Goal: Information Seeking & Learning: Find specific page/section

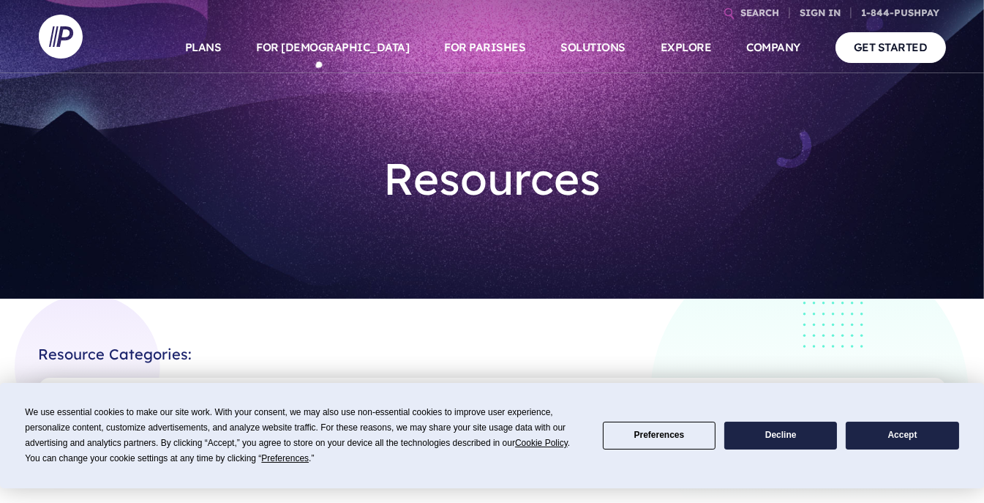
click at [891, 426] on button "Accept" at bounding box center [902, 436] width 113 height 29
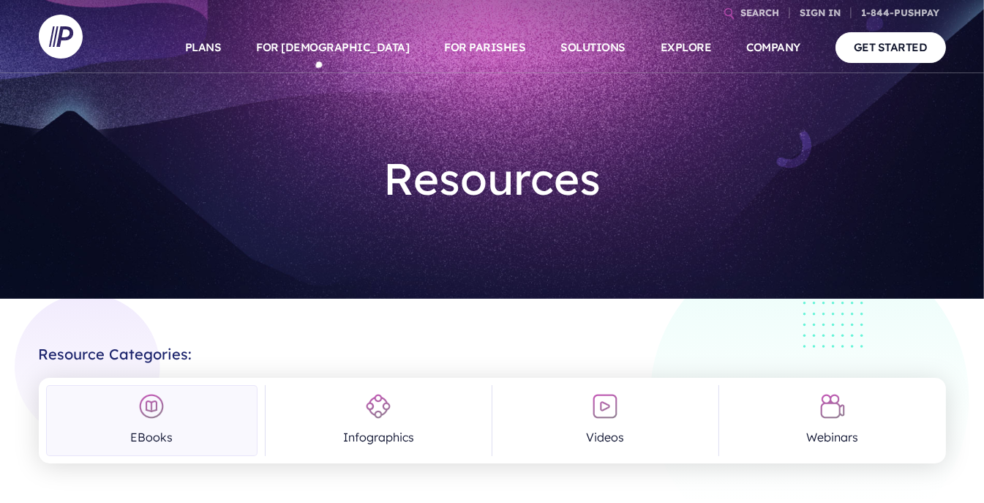
click at [914, 434] on section at bounding box center [492, 251] width 984 height 503
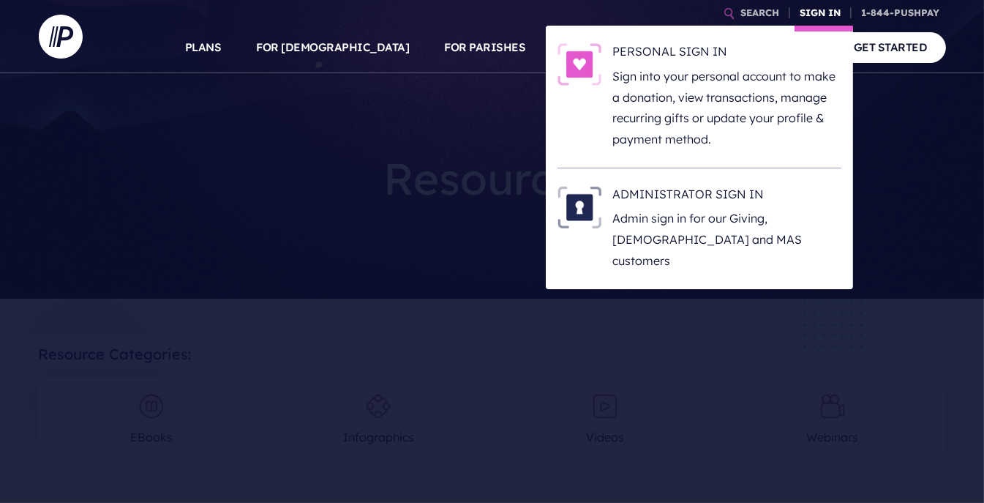
click at [814, 10] on link "SIGN IN" at bounding box center [821, 13] width 53 height 26
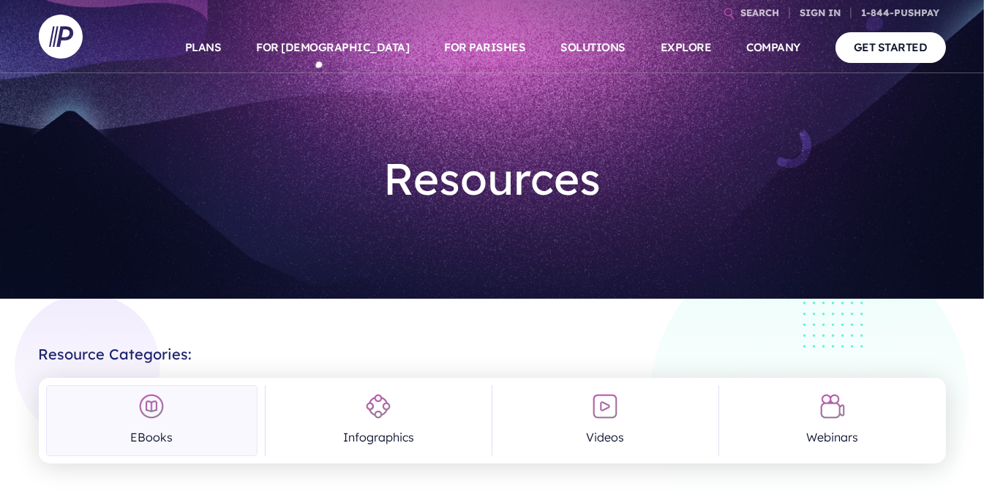
click at [910, 441] on section at bounding box center [492, 251] width 984 height 503
click at [902, 438] on section at bounding box center [492, 251] width 984 height 503
click at [919, 441] on section at bounding box center [492, 251] width 984 height 503
click at [906, 436] on link "Webinars" at bounding box center [833, 420] width 212 height 71
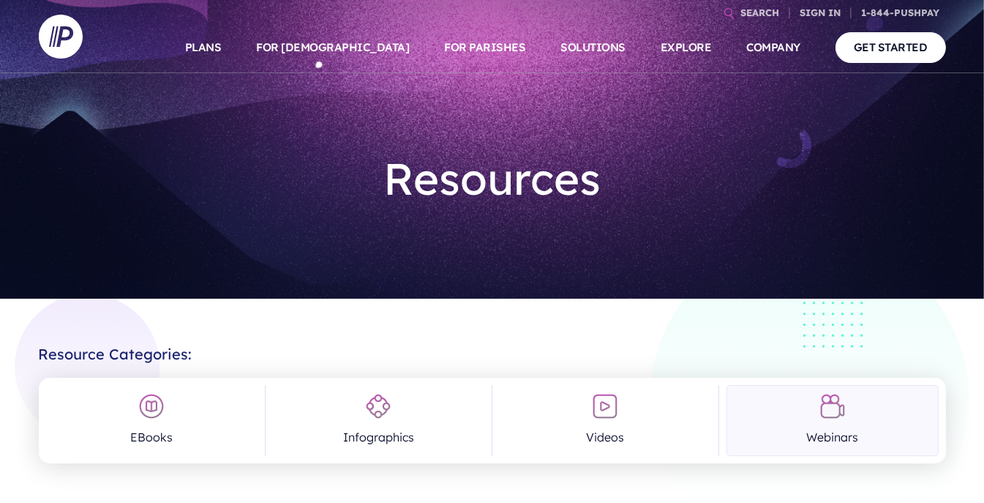
click at [906, 436] on link "Webinars" at bounding box center [833, 420] width 212 height 71
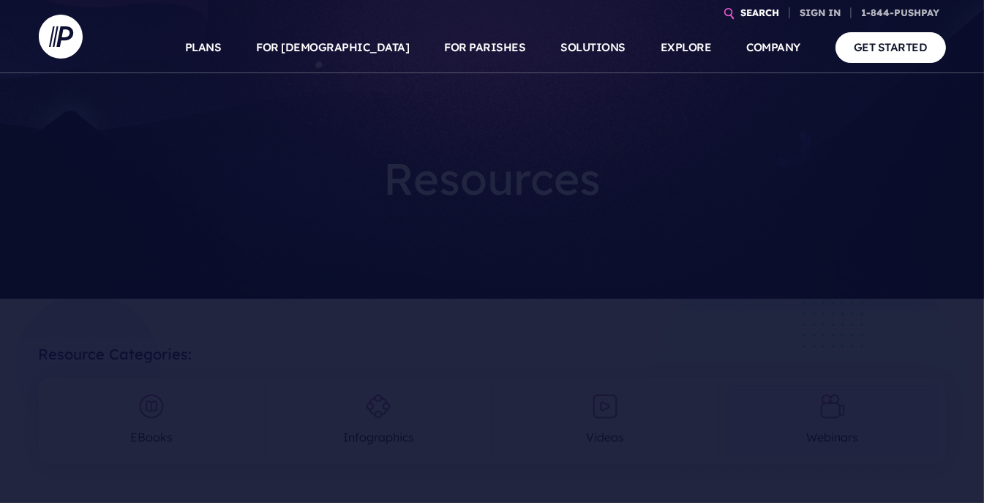
click at [763, 13] on link "SEARCH" at bounding box center [761, 13] width 51 height 26
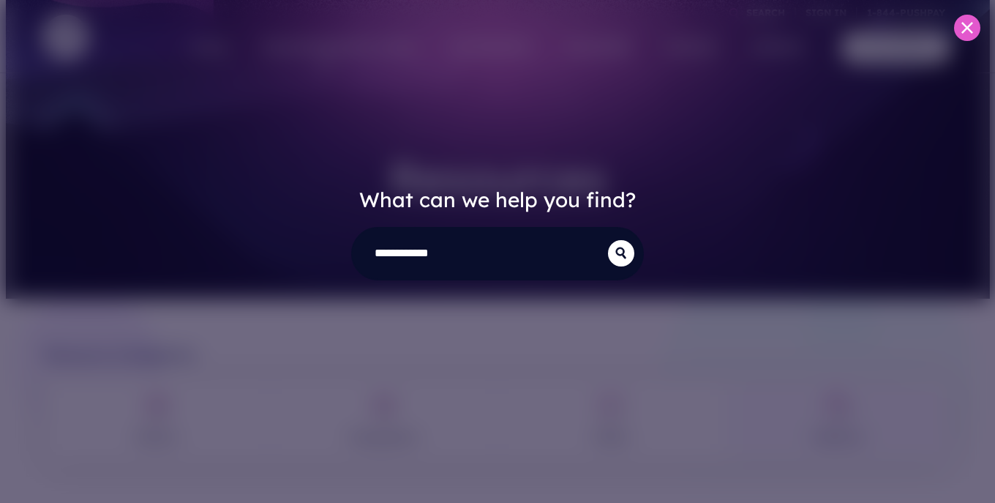
type input "**********"
click at [608, 240] on button "submit" at bounding box center [621, 253] width 26 height 26
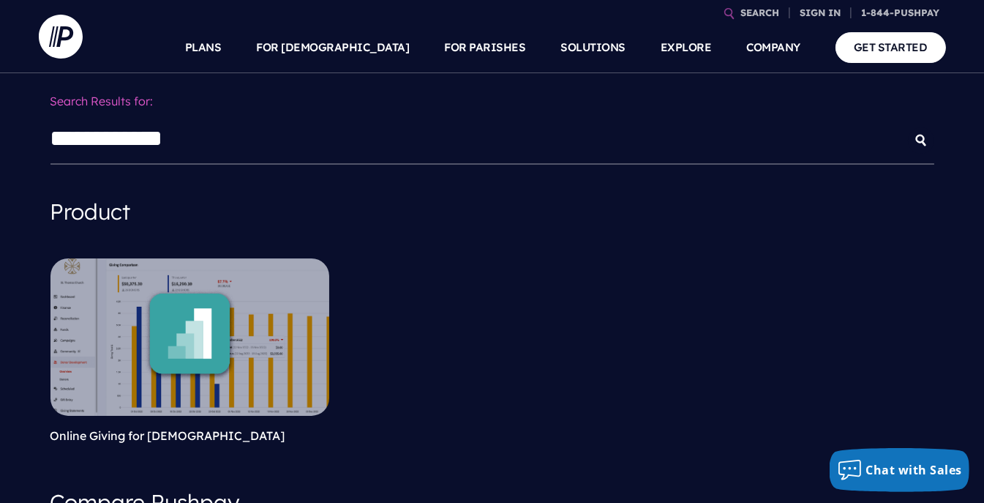
click at [908, 127] on button "submit" at bounding box center [921, 140] width 26 height 26
drag, startPoint x: 132, startPoint y: 138, endPoint x: 31, endPoint y: 143, distance: 101.9
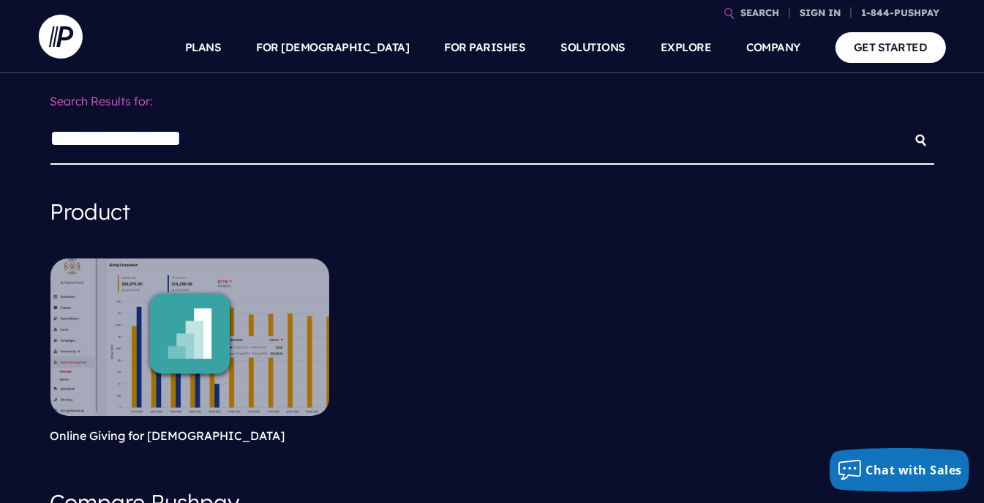
type input "**********"
click at [908, 127] on button "submit" at bounding box center [921, 140] width 26 height 26
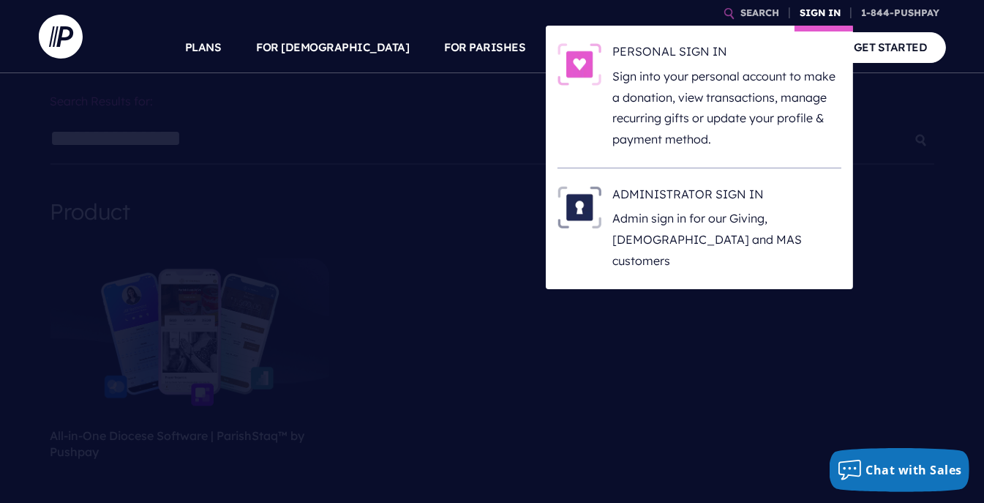
click at [818, 12] on link "SIGN IN" at bounding box center [821, 13] width 53 height 26
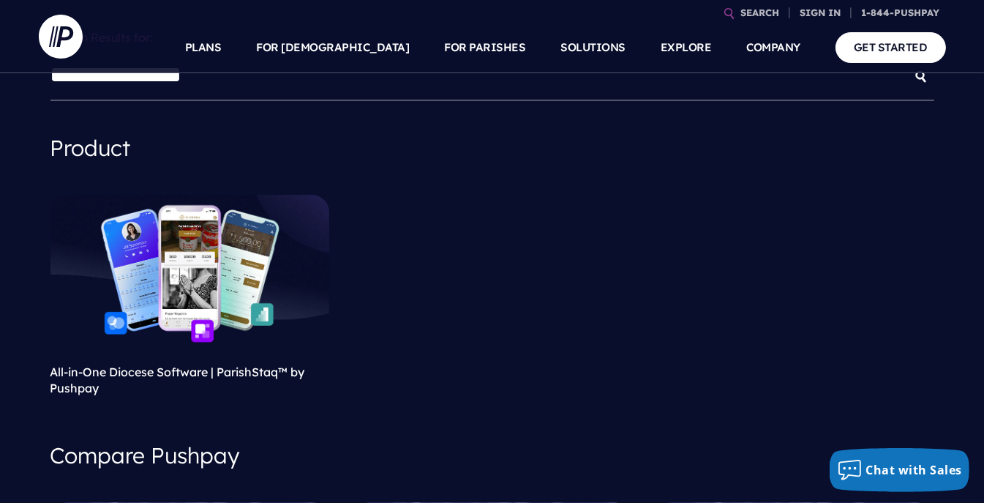
scroll to position [220, 0]
